Goal: Communication & Community: Answer question/provide support

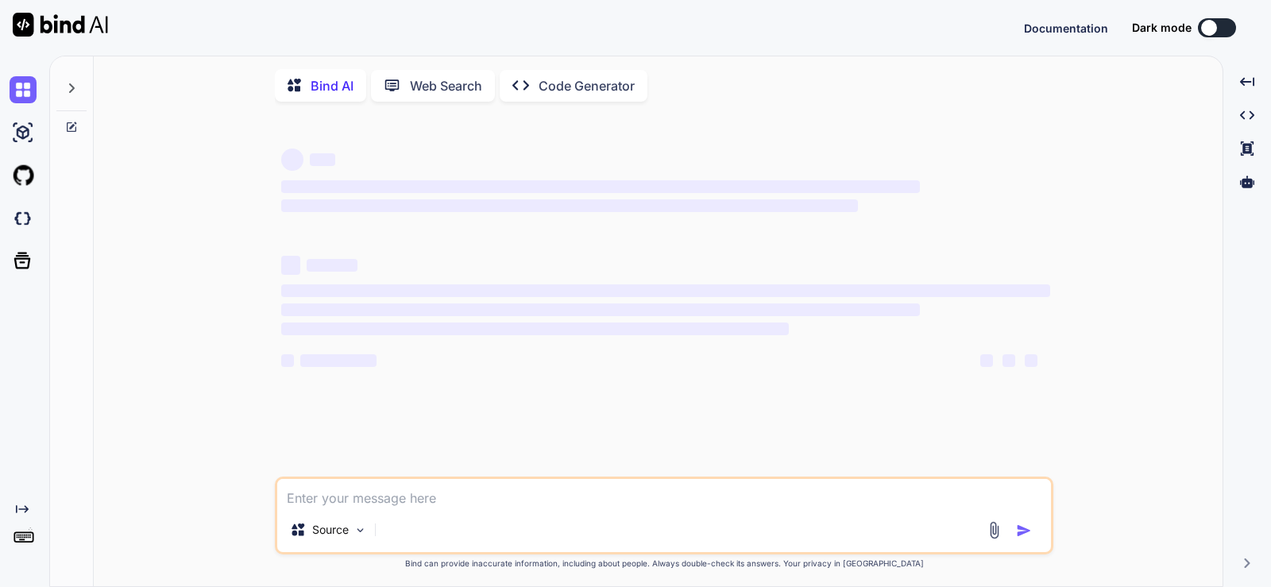
type textarea "x"
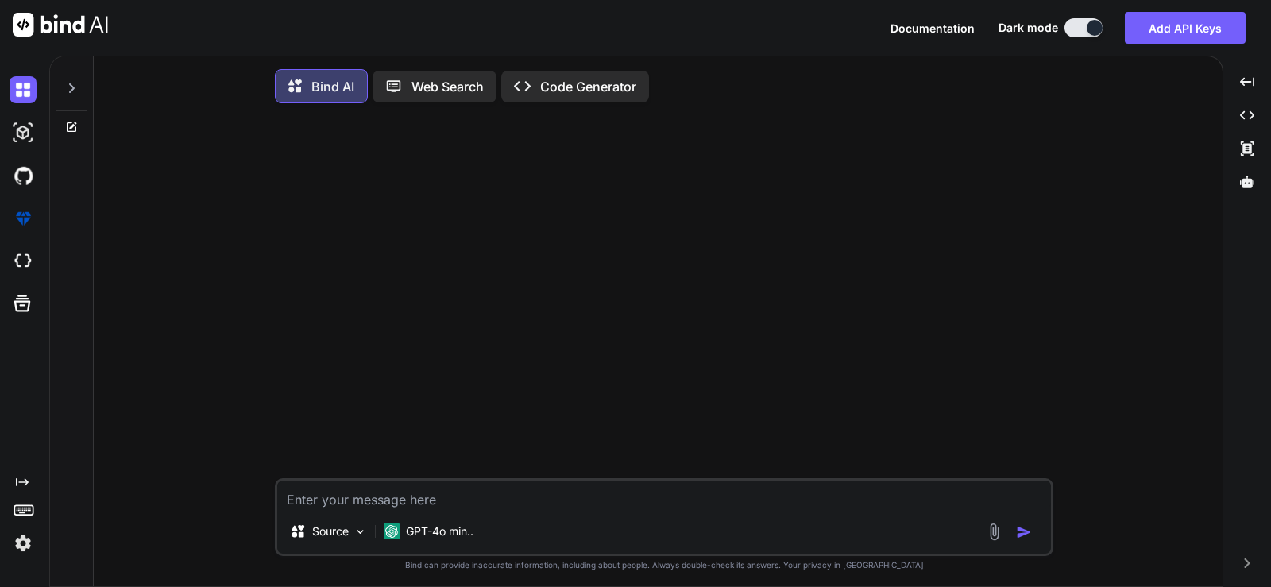
click at [440, 508] on textarea at bounding box center [663, 494] width 773 height 29
type textarea "o"
paste textarea "Bundle everything (all native libraries) into a single .exe and compression of …"
type textarea "can you modify this line and make it short but completely same in meaning "Bund…"
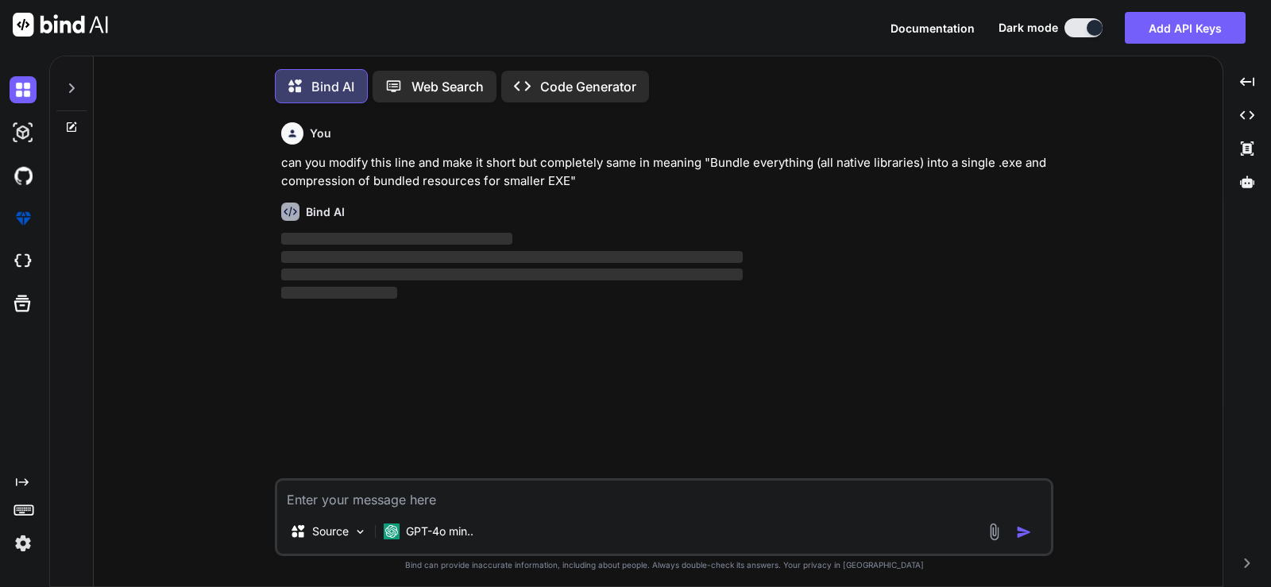
scroll to position [8, 0]
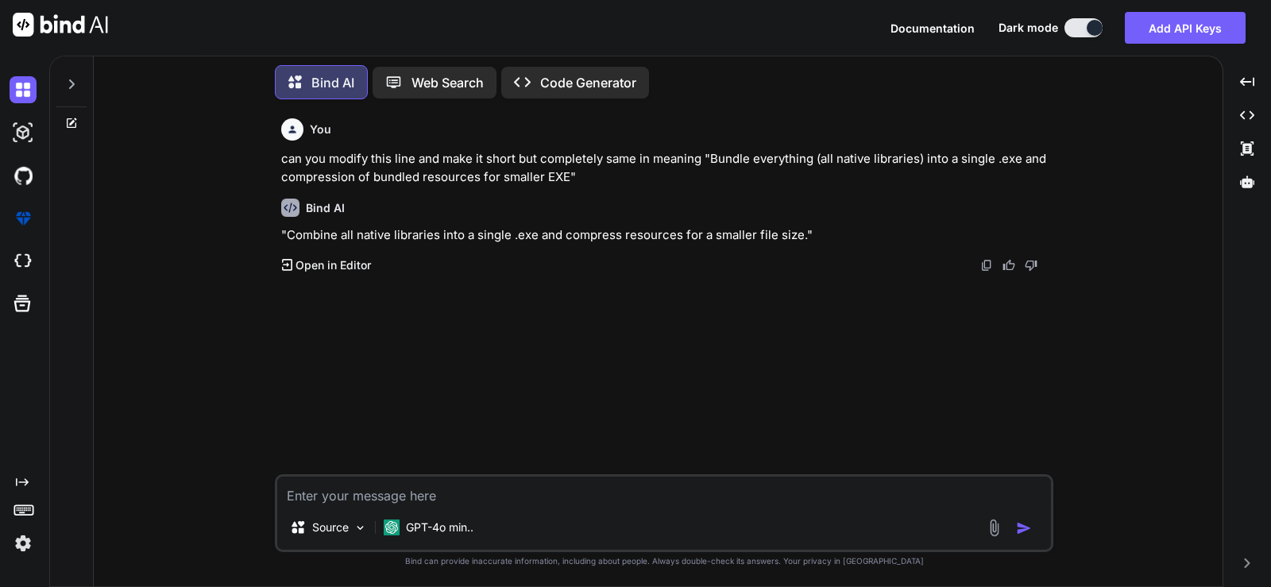
click at [388, 498] on textarea at bounding box center [663, 490] width 773 height 29
paste textarea "Bundle all native libraries and compression bundled resources into a single sma…"
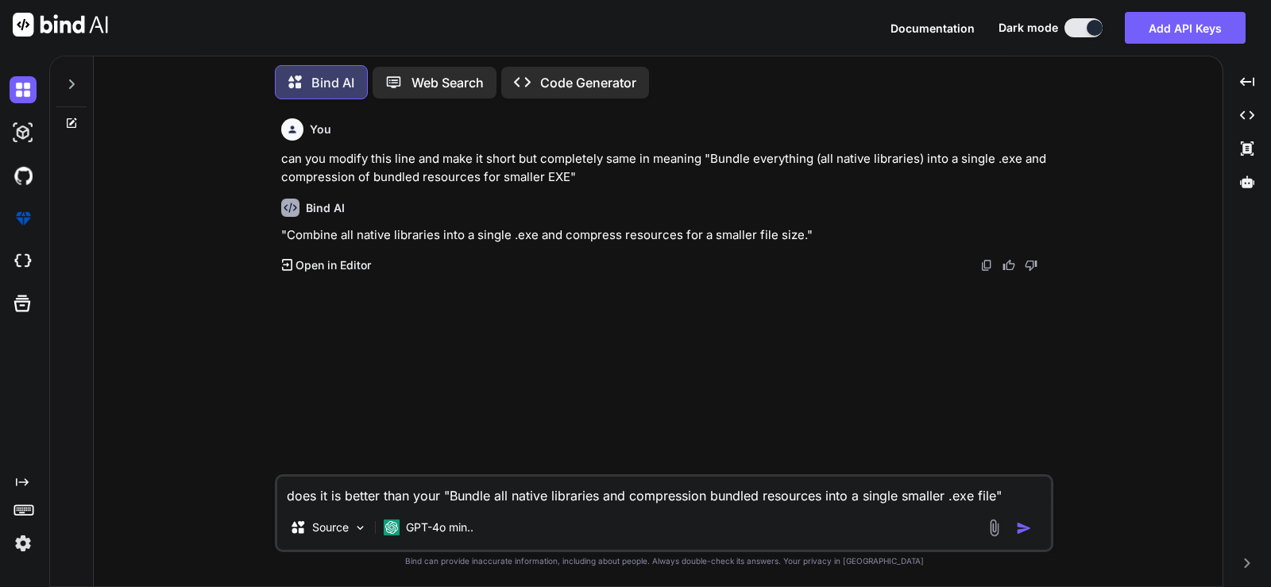
click at [442, 494] on textarea "does it is better than your "Bundle all native libraries and compression bundle…" at bounding box center [663, 490] width 773 height 29
type textarea "does it is better than your ? "Bundle all native libraries and compression bund…"
click at [1016, 526] on img "button" at bounding box center [1024, 528] width 16 height 16
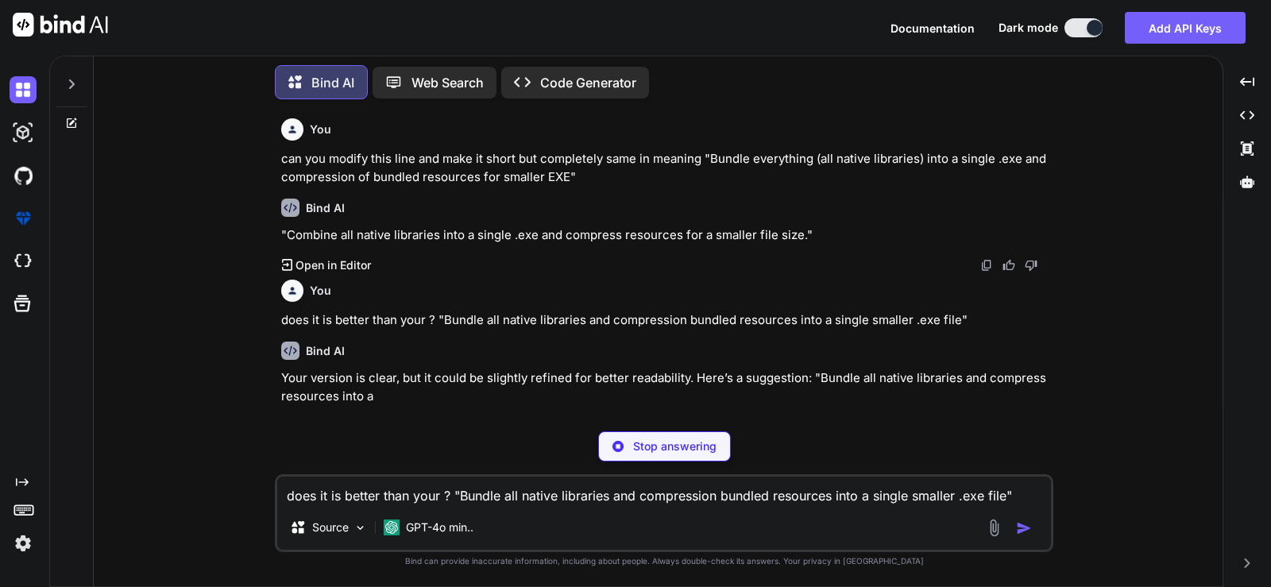
scroll to position [0, 0]
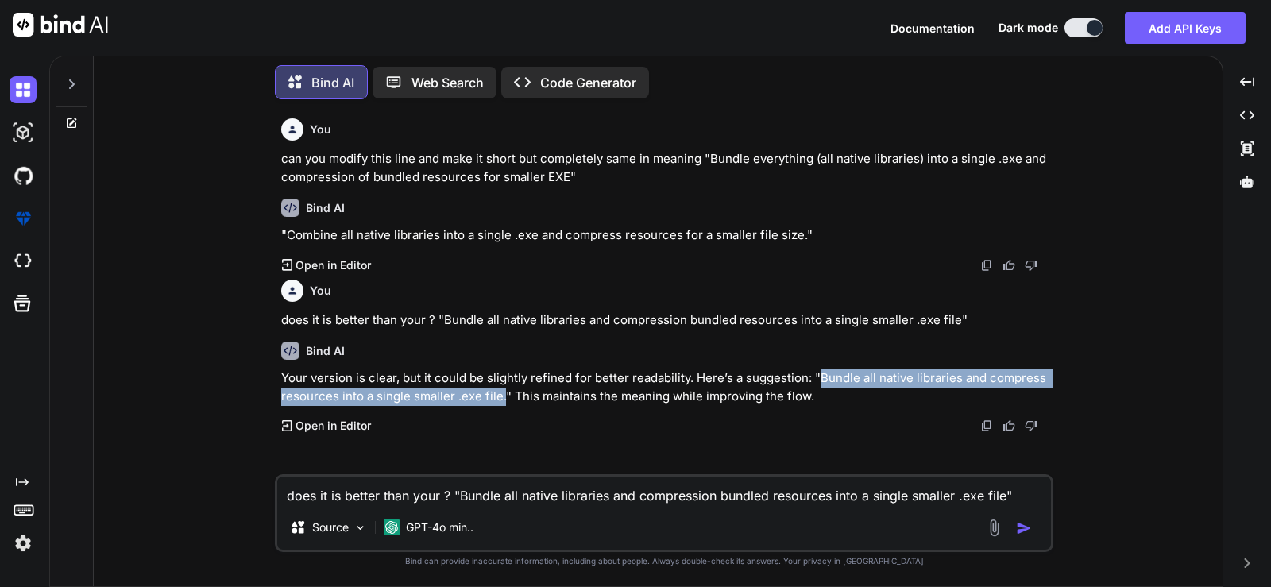
drag, startPoint x: 819, startPoint y: 381, endPoint x: 501, endPoint y: 399, distance: 318.2
click at [501, 399] on p "Your version is clear, but it could be slightly refined for better readability.…" at bounding box center [665, 387] width 769 height 36
copy p "Bundle all native libraries and compress resources into a single smaller .exe f…"
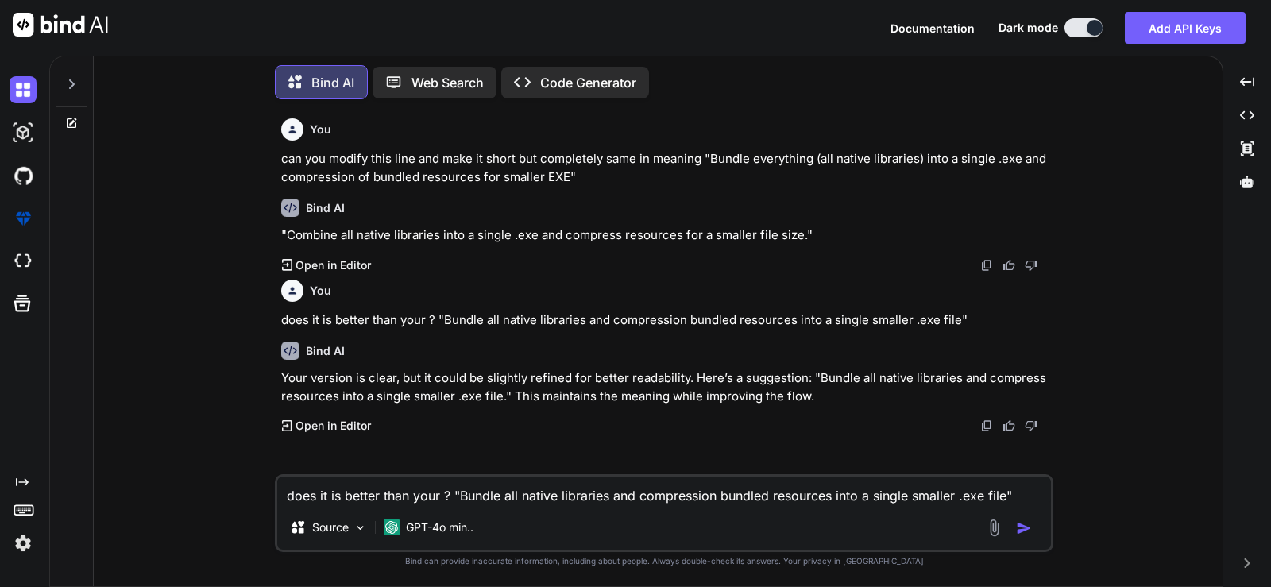
click at [601, 238] on p ""Combine all native libraries into a single .exe and compress resources for a s…" at bounding box center [665, 235] width 769 height 18
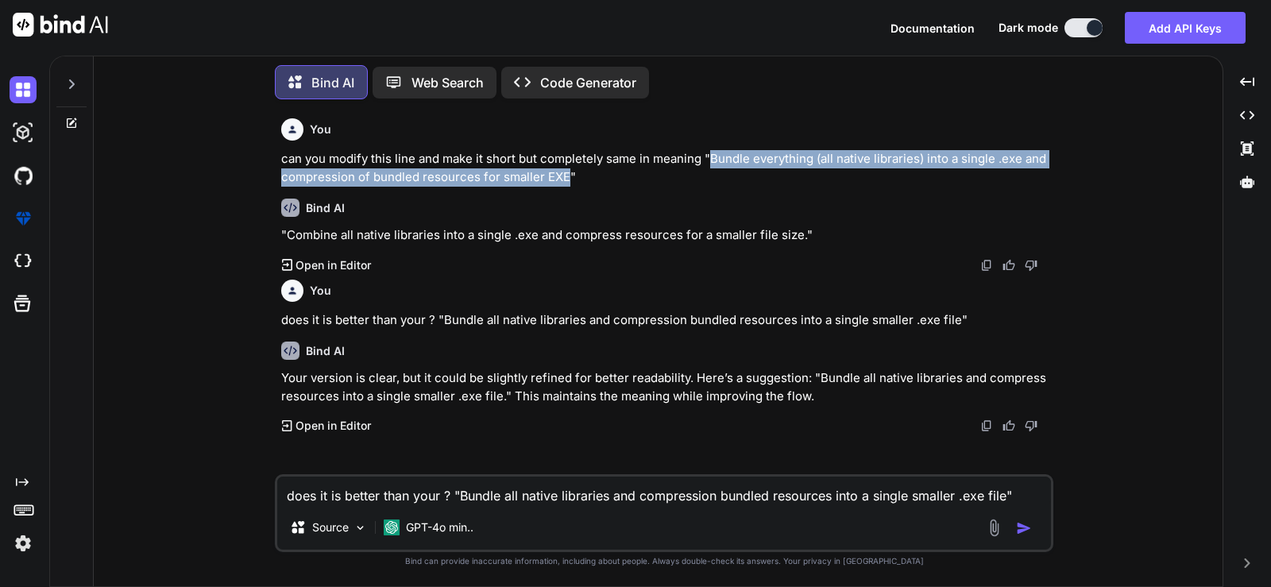
drag, startPoint x: 710, startPoint y: 156, endPoint x: 569, endPoint y: 173, distance: 142.3
click at [569, 173] on p "can you modify this line and make it short but completely same in meaning "Bund…" at bounding box center [665, 168] width 769 height 36
copy p "Bundle everything (all native libraries) into a single .exe and compression of …"
click at [553, 183] on p "can you modify this line and make it short but completely same in meaning "Bund…" at bounding box center [665, 168] width 769 height 36
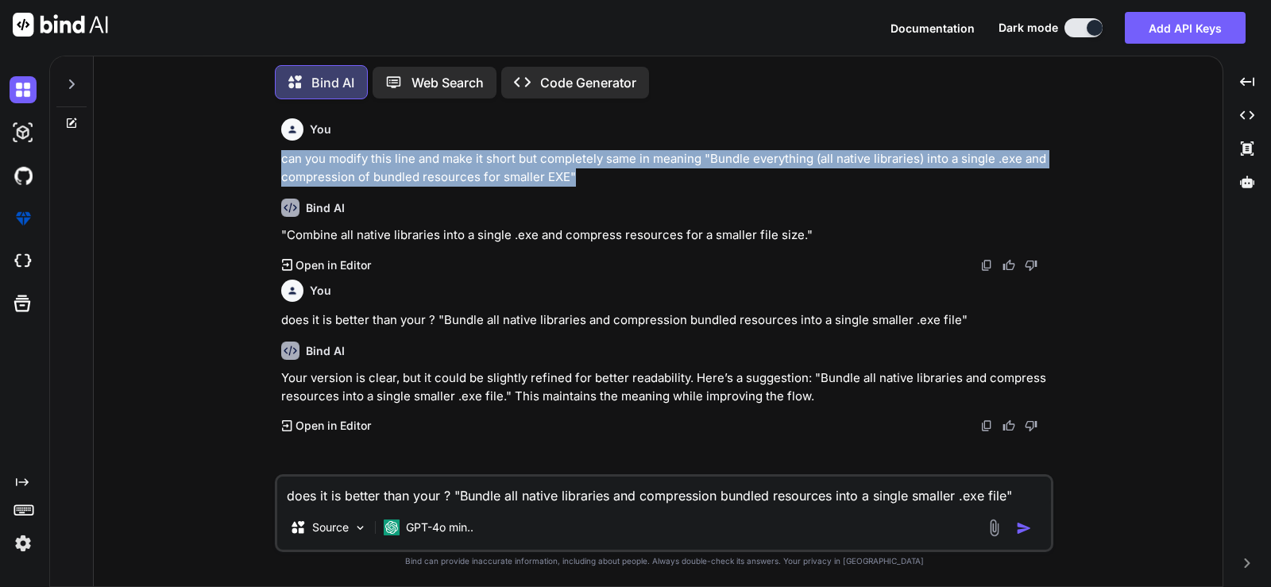
drag, startPoint x: 580, startPoint y: 173, endPoint x: 201, endPoint y: 144, distance: 379.9
click at [201, 144] on div "You can you modify this line and make it short but completely same in meaning "…" at bounding box center [664, 349] width 1116 height 474
copy p "can you modify this line and make it short but completely same in meaning "Bund…"
